Goal: Communication & Community: Connect with others

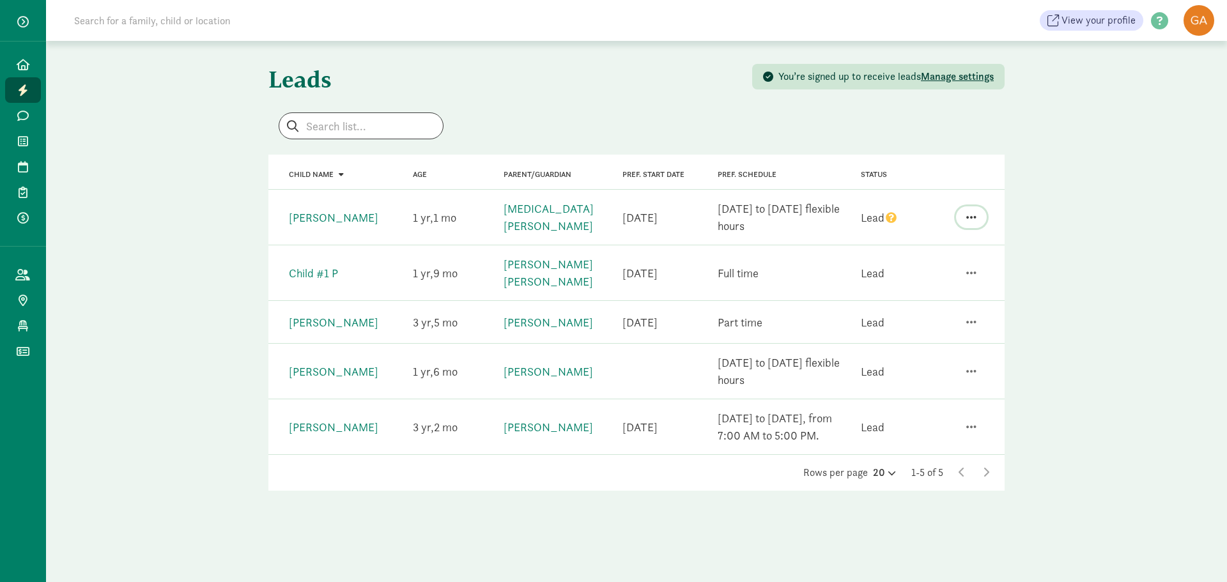
click at [978, 216] on button "button" at bounding box center [971, 217] width 31 height 22
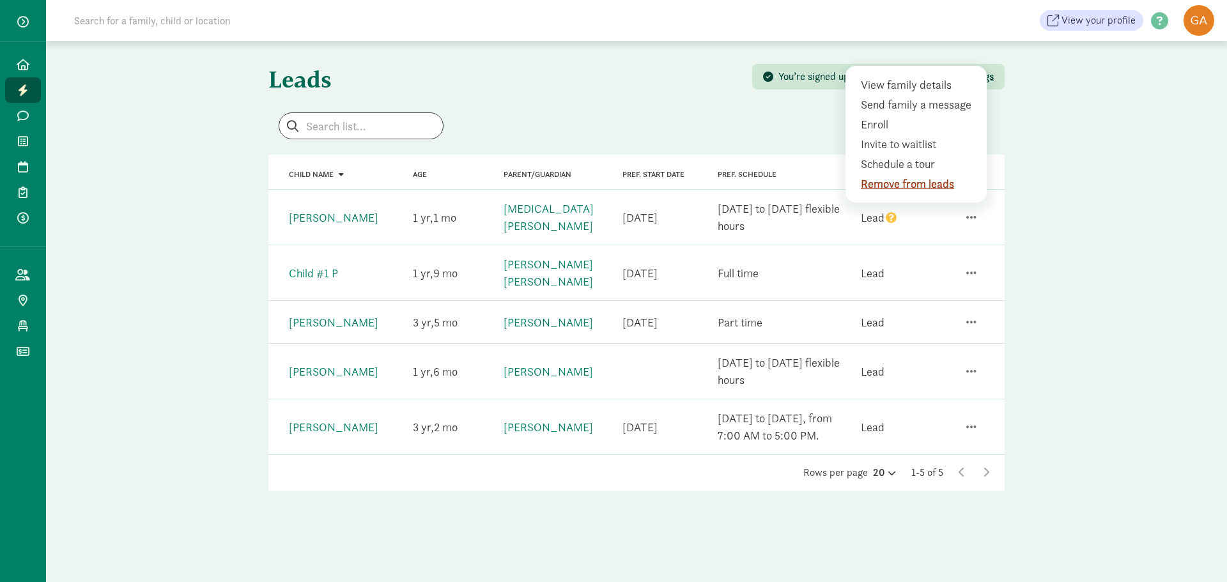
click at [937, 183] on div "Remove from leads" at bounding box center [919, 183] width 116 height 17
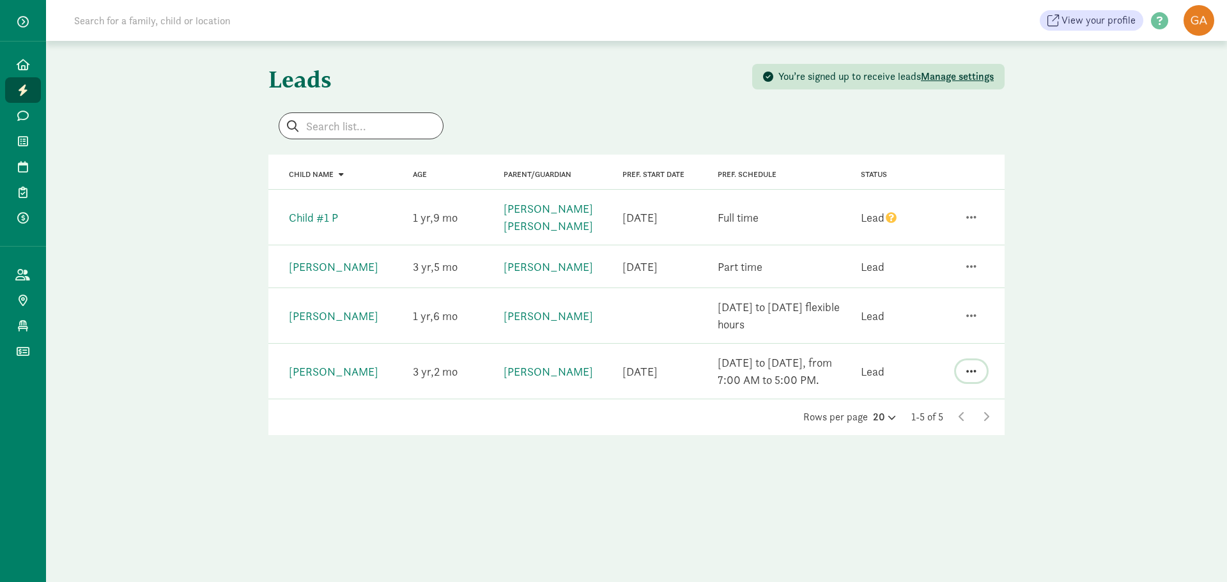
click at [974, 366] on span "button" at bounding box center [971, 372] width 10 height 12
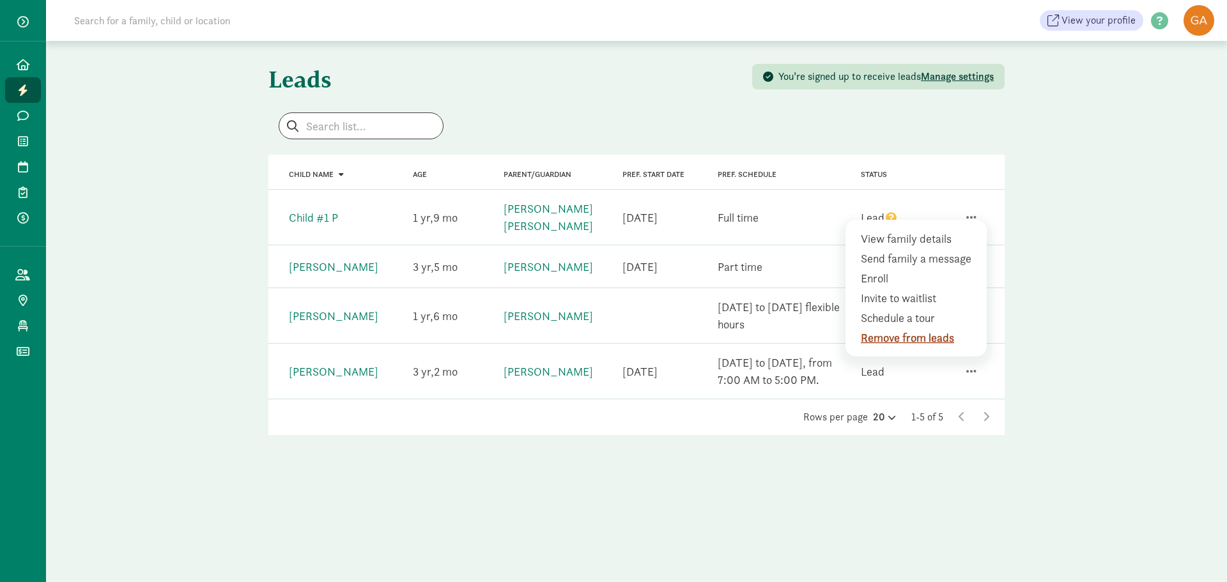
click at [947, 329] on div "Remove from leads" at bounding box center [919, 337] width 116 height 17
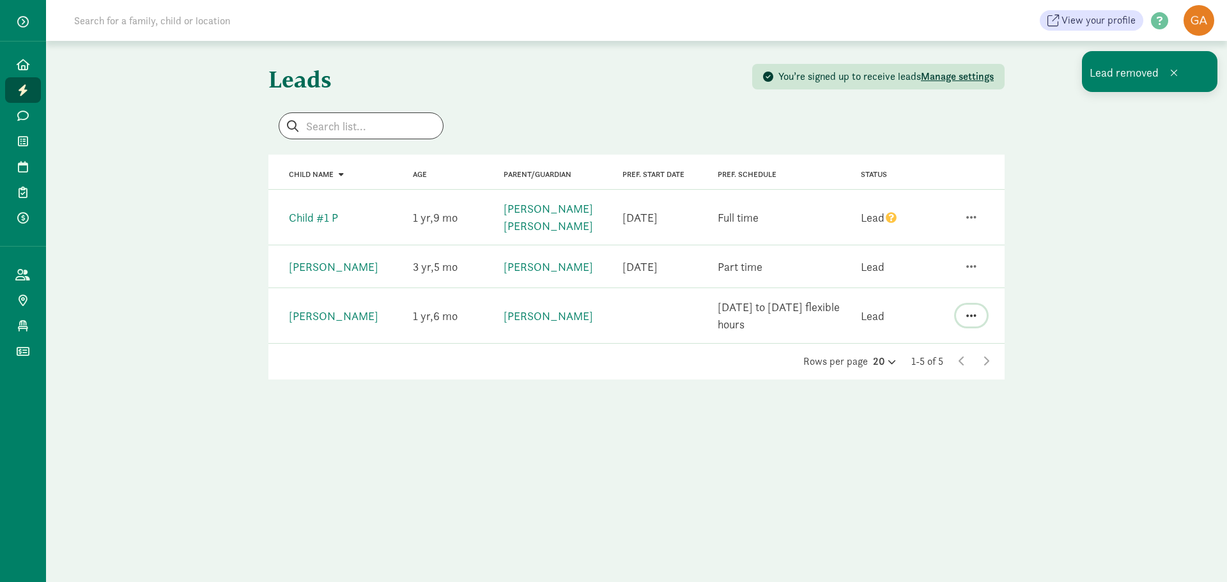
click at [970, 310] on span "button" at bounding box center [971, 316] width 10 height 12
click at [935, 273] on div "Remove from leads" at bounding box center [919, 281] width 116 height 17
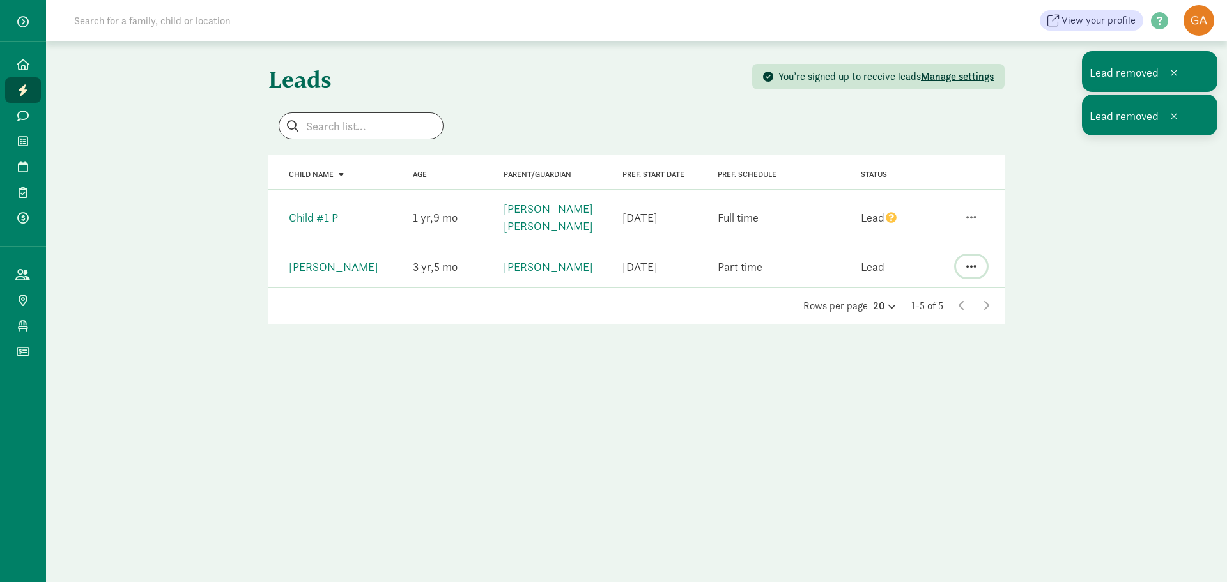
click at [965, 256] on button "button" at bounding box center [971, 267] width 31 height 22
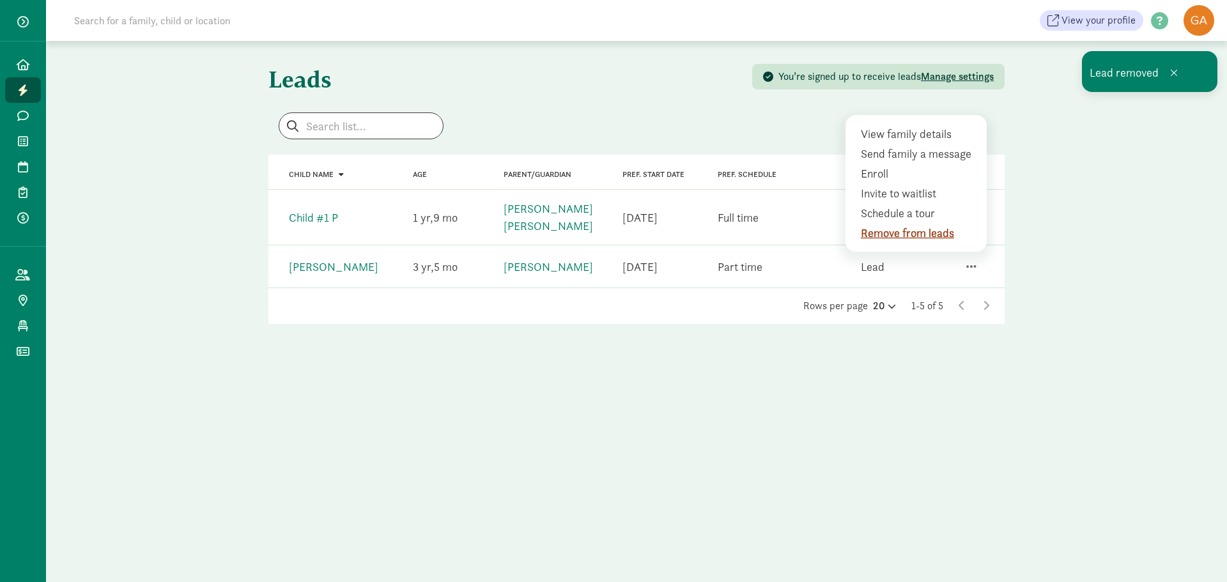
click at [948, 226] on div "Remove from leads" at bounding box center [919, 232] width 116 height 17
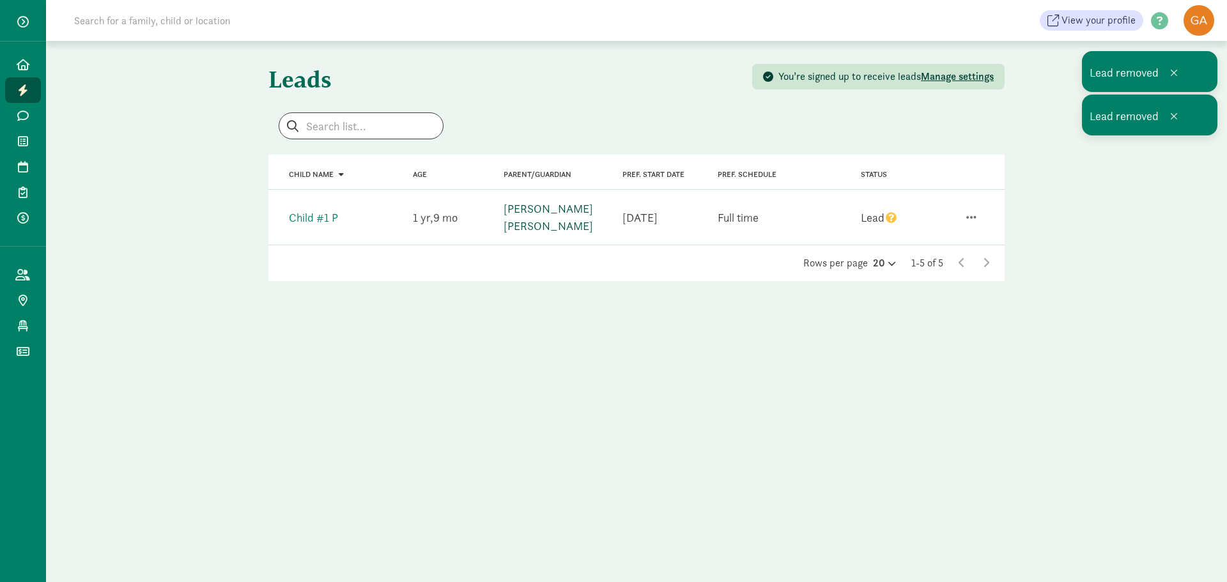
click at [567, 214] on link "Pavithra reddy Polum" at bounding box center [548, 217] width 89 height 32
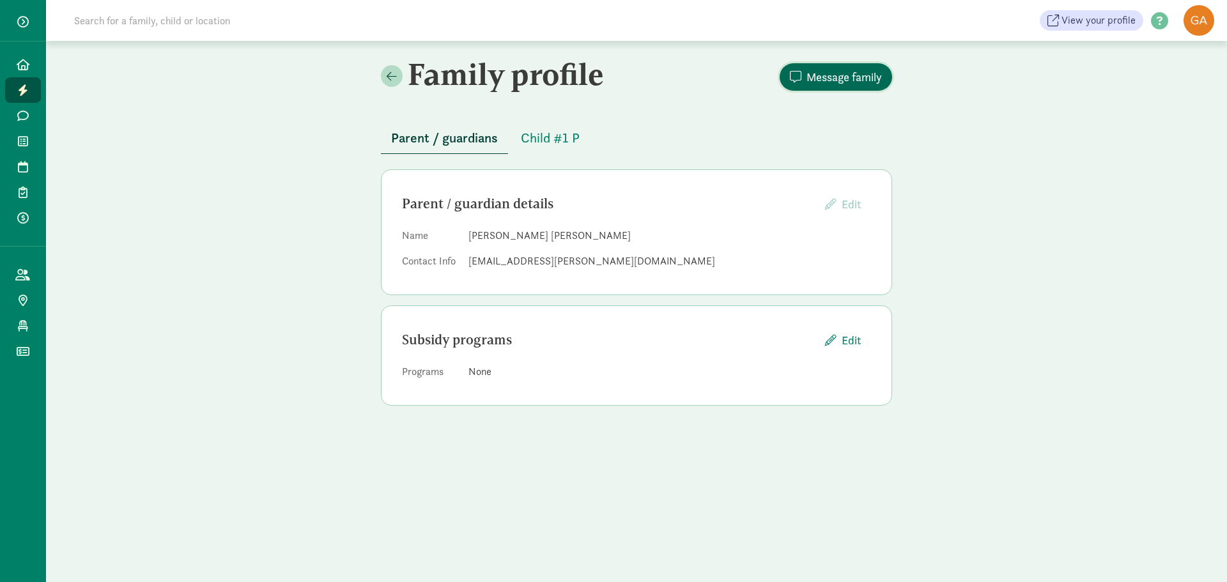
click at [853, 80] on span "Message family" at bounding box center [843, 76] width 75 height 17
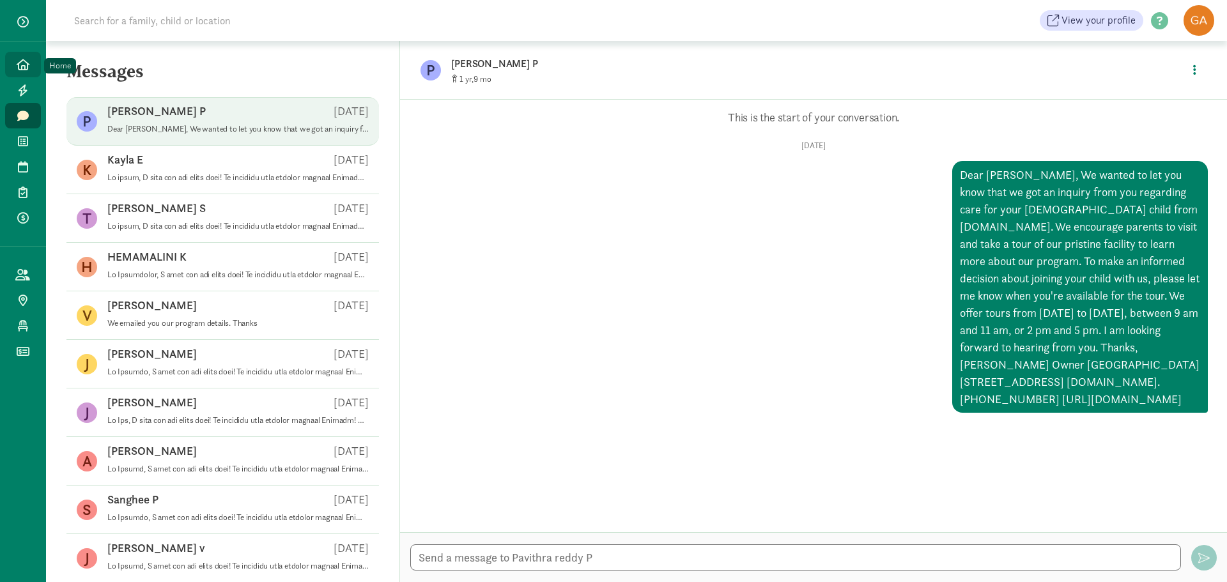
click at [26, 62] on icon at bounding box center [23, 65] width 13 height 12
